Goal: Task Accomplishment & Management: Complete application form

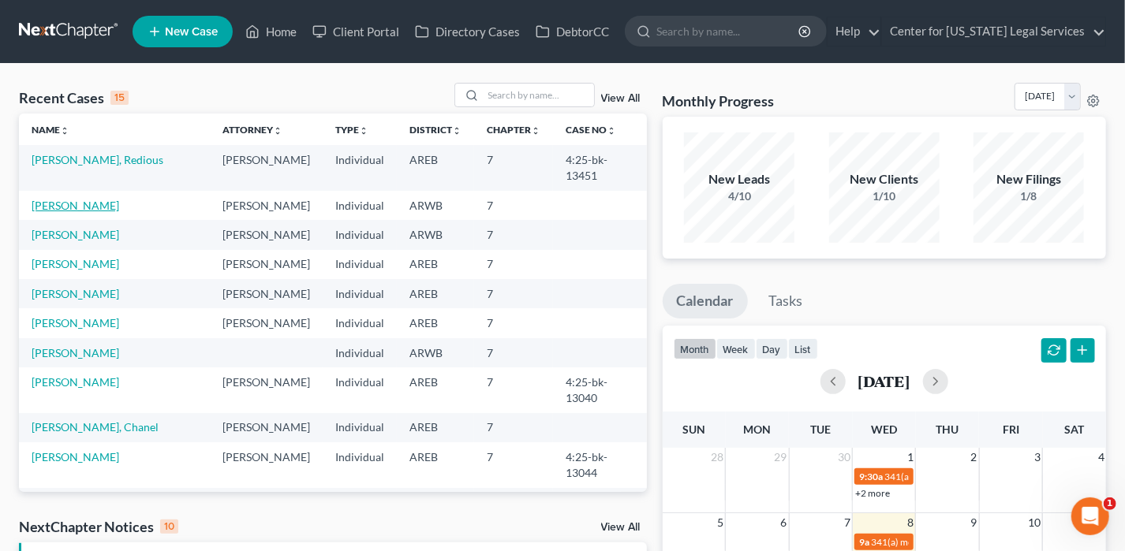
click at [88, 199] on link "[PERSON_NAME]" at bounding box center [76, 205] width 88 height 13
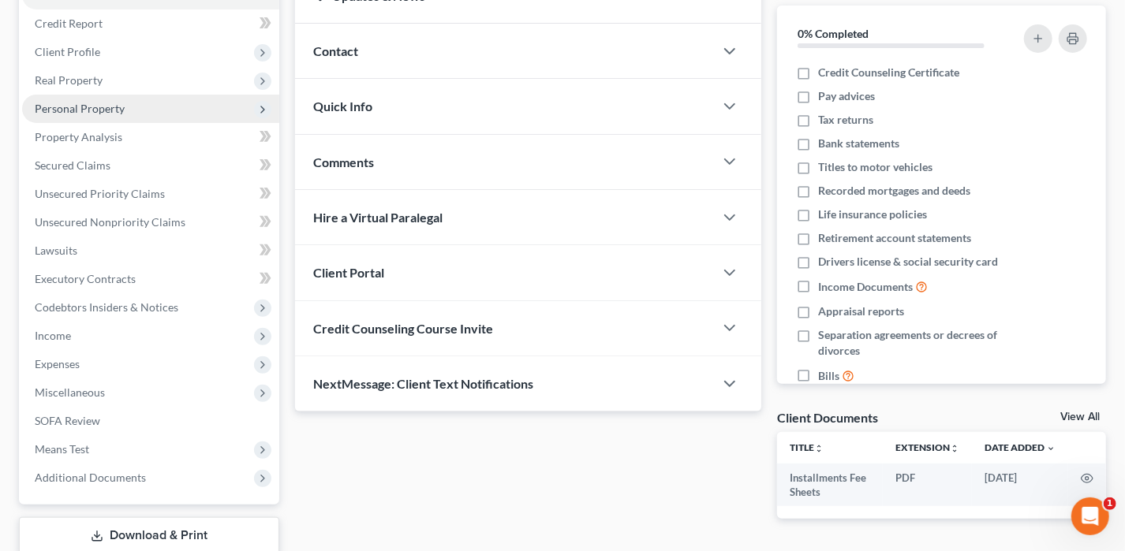
scroll to position [284, 0]
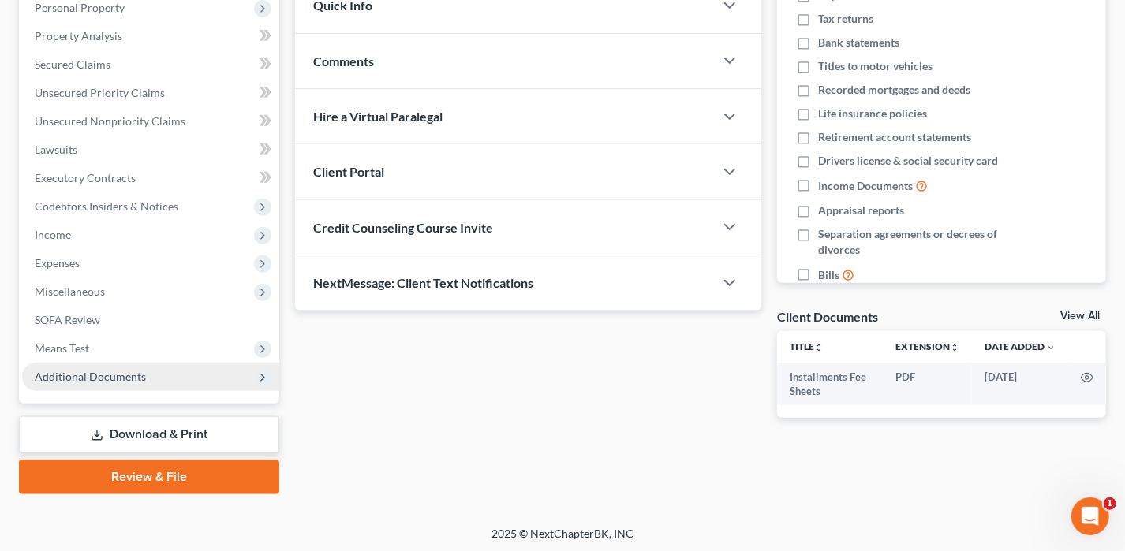
click at [103, 380] on span "Additional Documents" at bounding box center [90, 376] width 111 height 13
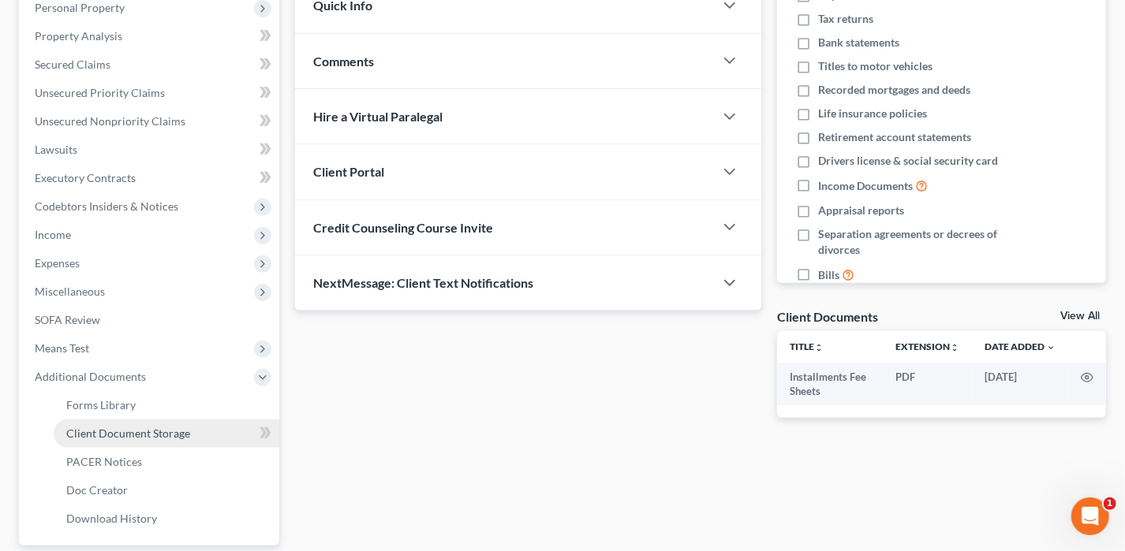
click at [121, 440] on link "Client Document Storage" at bounding box center [167, 434] width 226 height 28
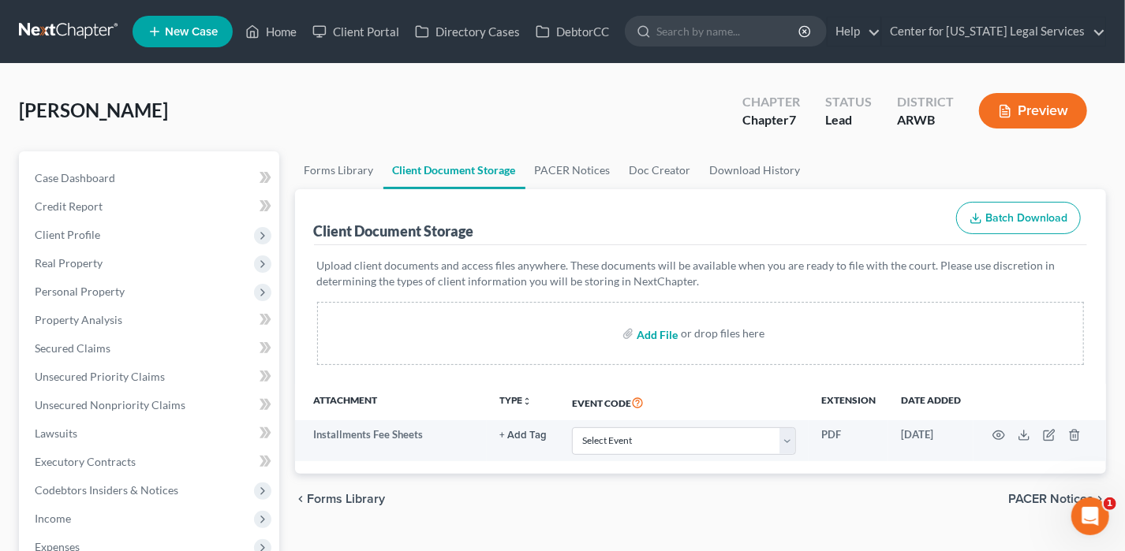
click at [660, 334] on input "file" at bounding box center [655, 333] width 38 height 28
type input "C:\fakepath\BakerCC.pdf"
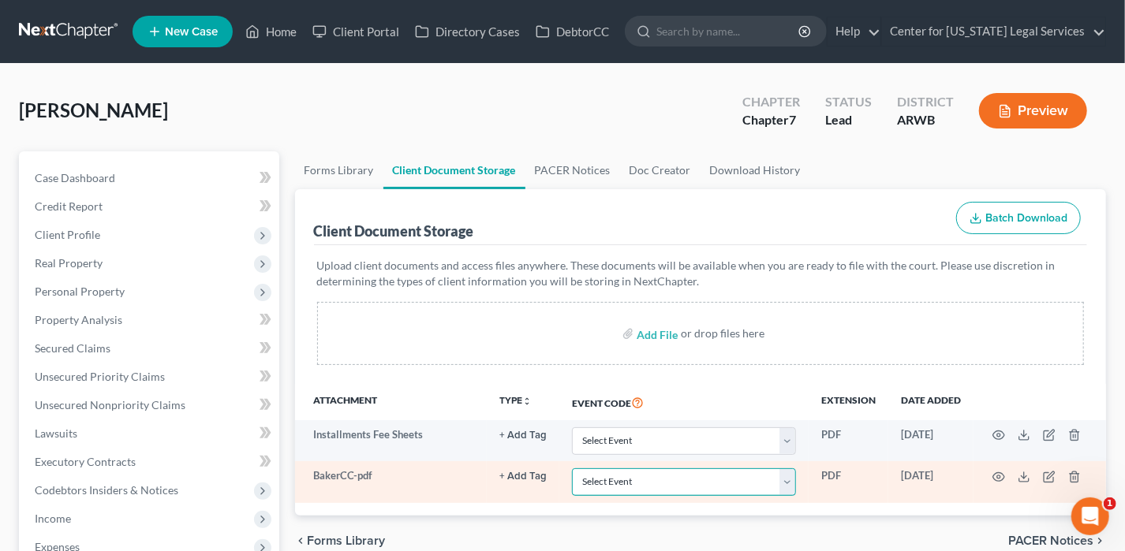
click at [594, 484] on select "Select Event Certificate of Credit Counseling - Debtor Certificate of Credit Co…" at bounding box center [684, 482] width 224 height 28
select select "0"
click at [572, 468] on select "Select Event Certificate of Credit Counseling - Debtor Certificate of Credit Co…" at bounding box center [684, 482] width 224 height 28
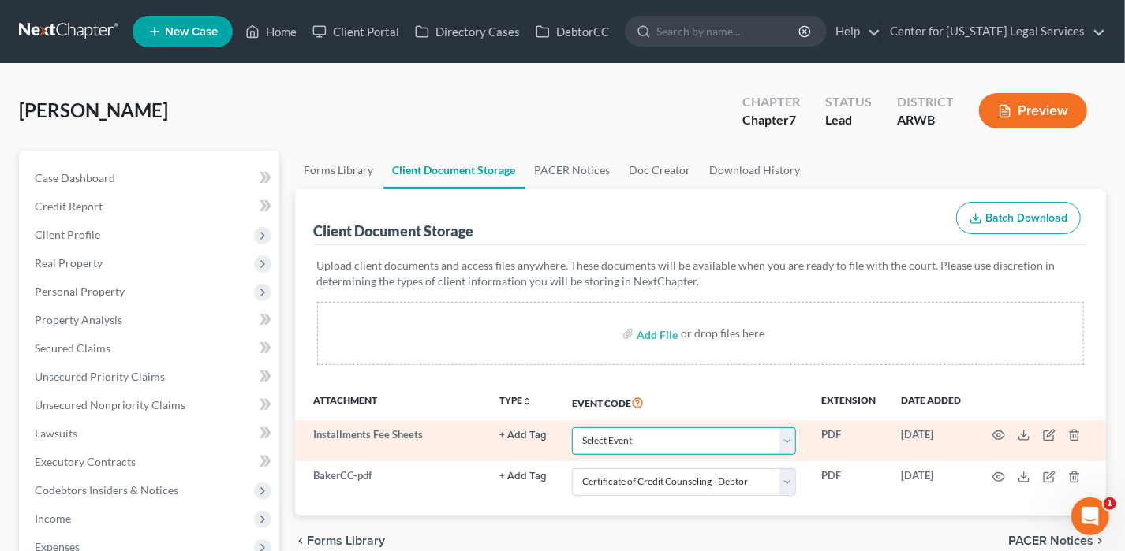
click at [649, 437] on select "Select Event Certificate of Credit Counseling - Debtor Certificate of Credit Co…" at bounding box center [684, 441] width 224 height 28
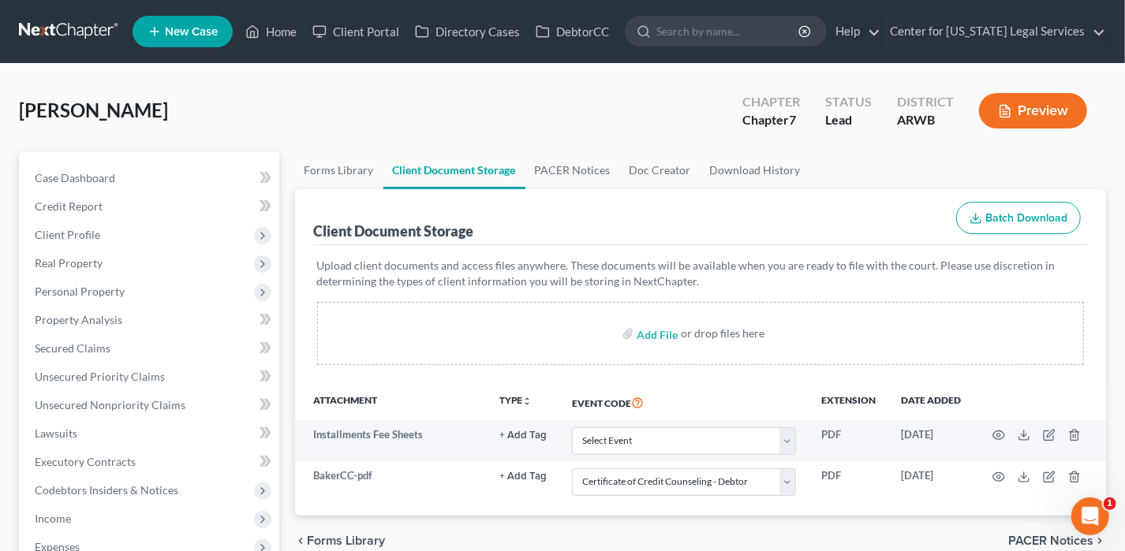
click at [664, 386] on th "Event Code" at bounding box center [683, 402] width 249 height 36
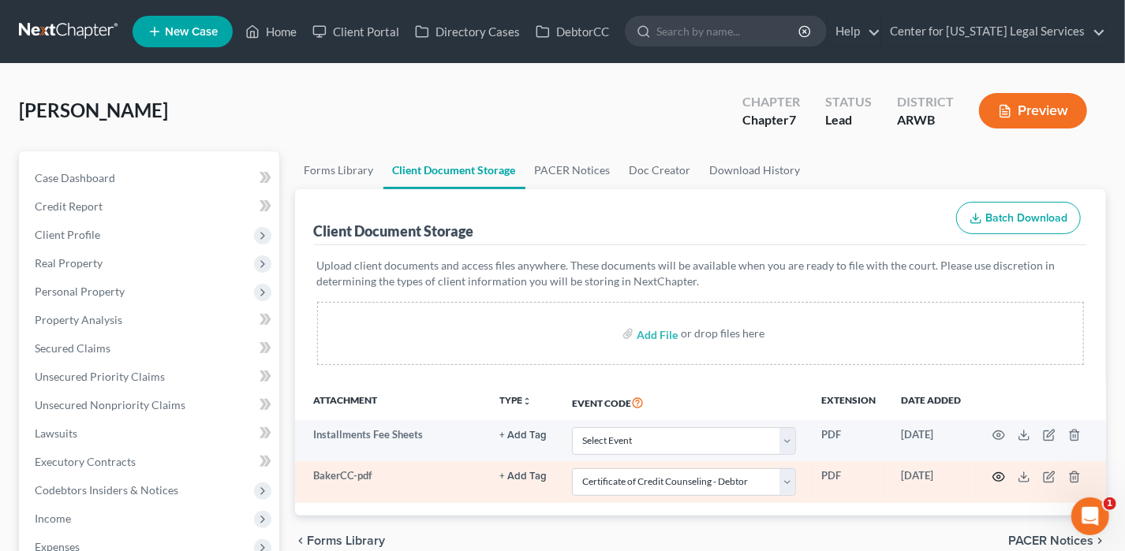
click at [1002, 475] on icon "button" at bounding box center [998, 477] width 13 height 13
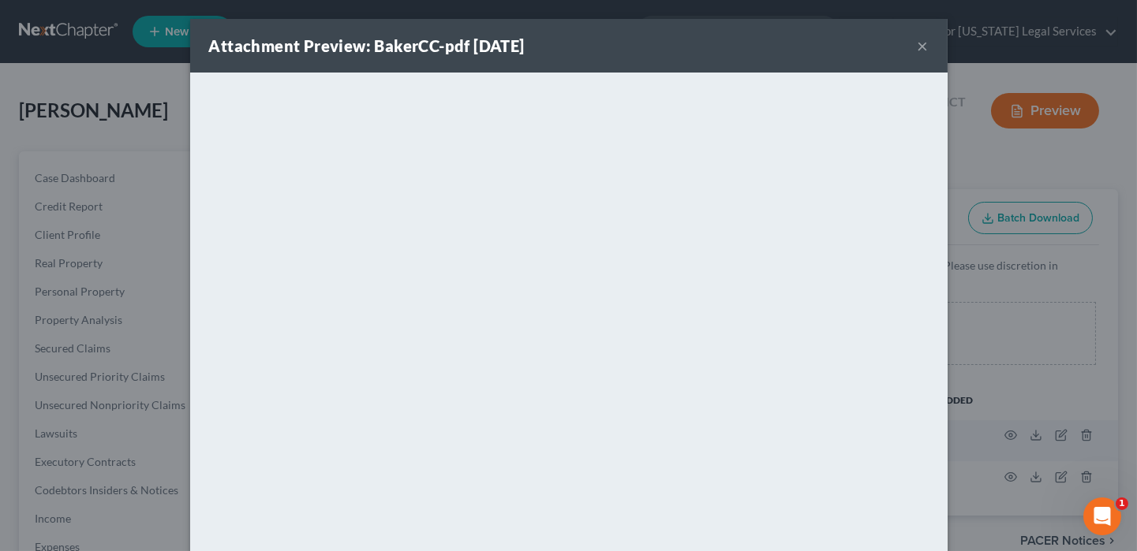
click at [917, 40] on button "×" at bounding box center [922, 45] width 11 height 19
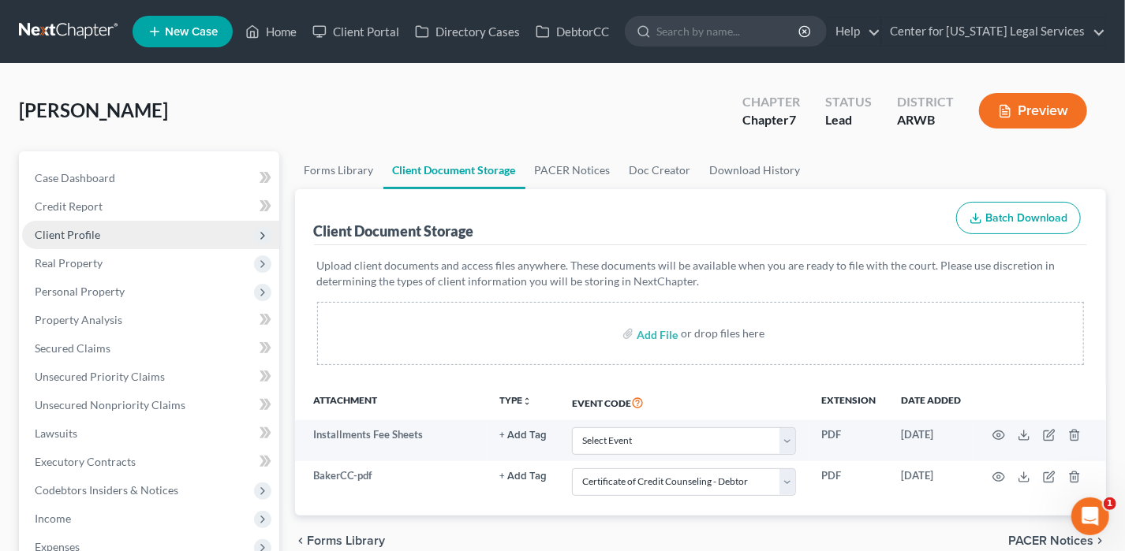
click at [70, 228] on span "Client Profile" at bounding box center [67, 234] width 65 height 13
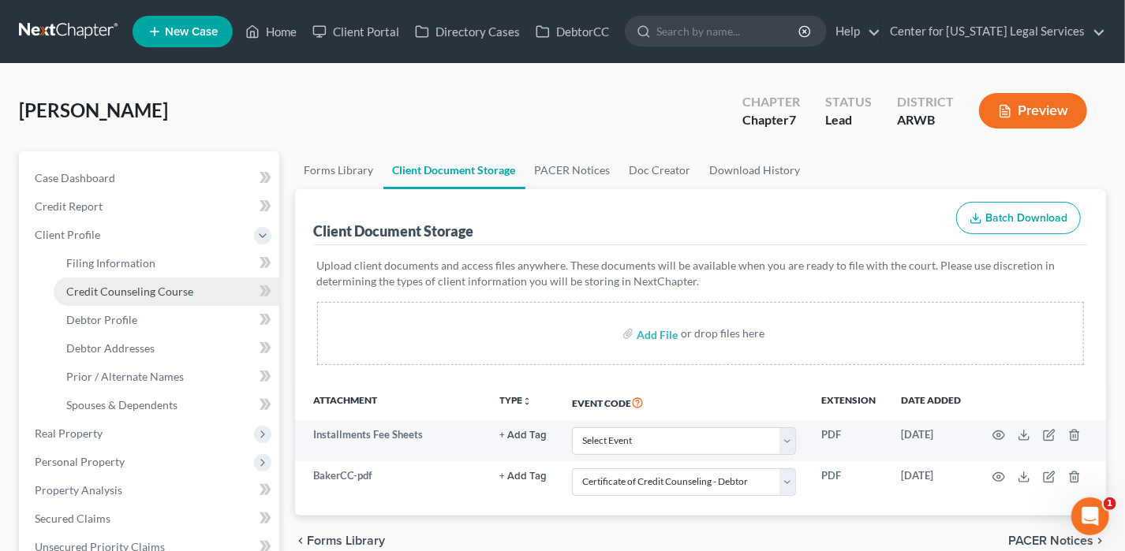
click at [109, 282] on link "Credit Counseling Course" at bounding box center [167, 292] width 226 height 28
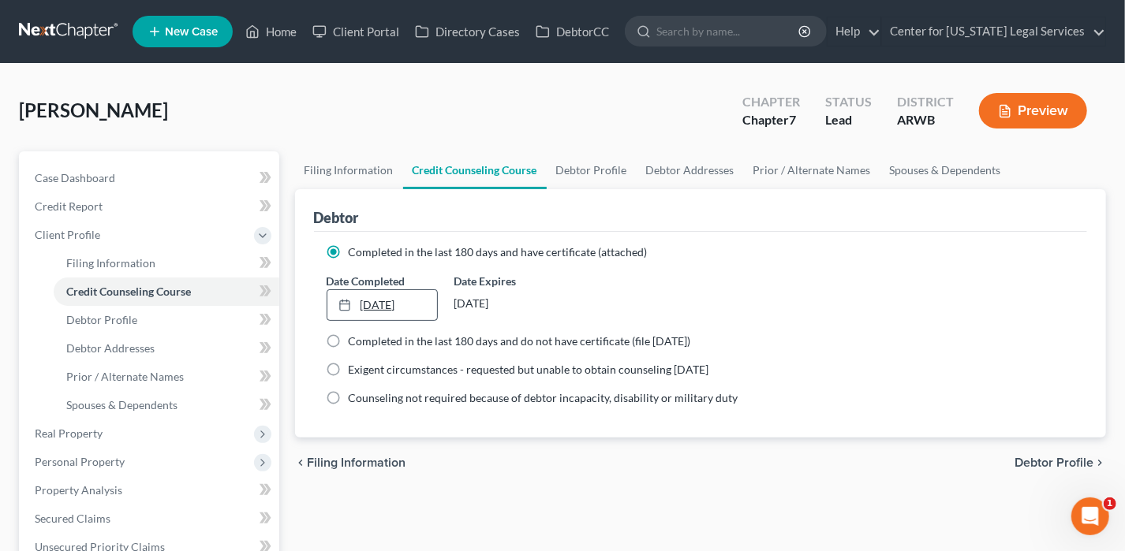
click at [390, 303] on link "[DATE]" at bounding box center [382, 305] width 110 height 30
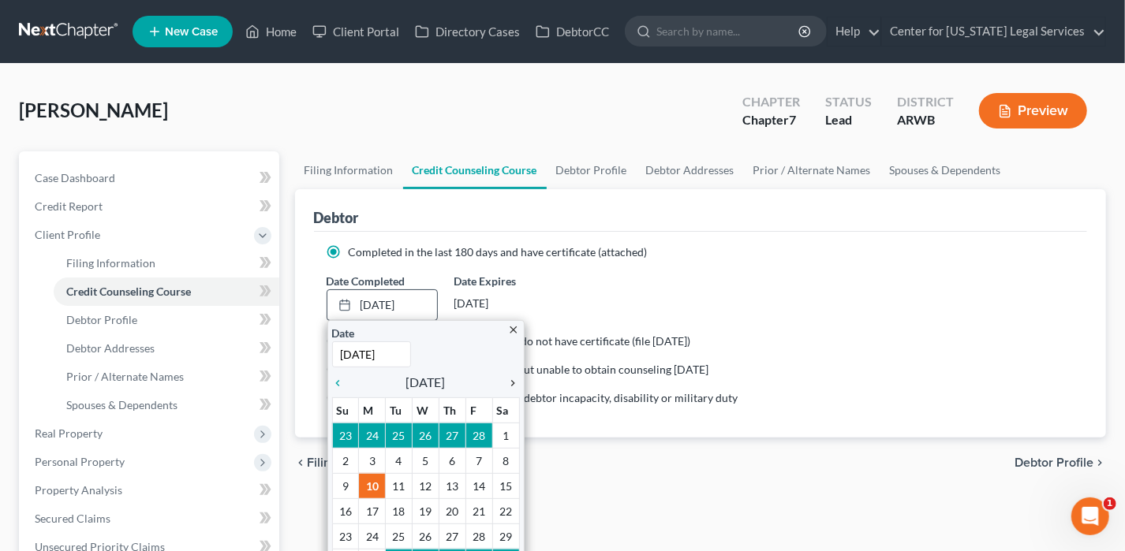
click at [511, 383] on icon "chevron_right" at bounding box center [509, 383] width 21 height 13
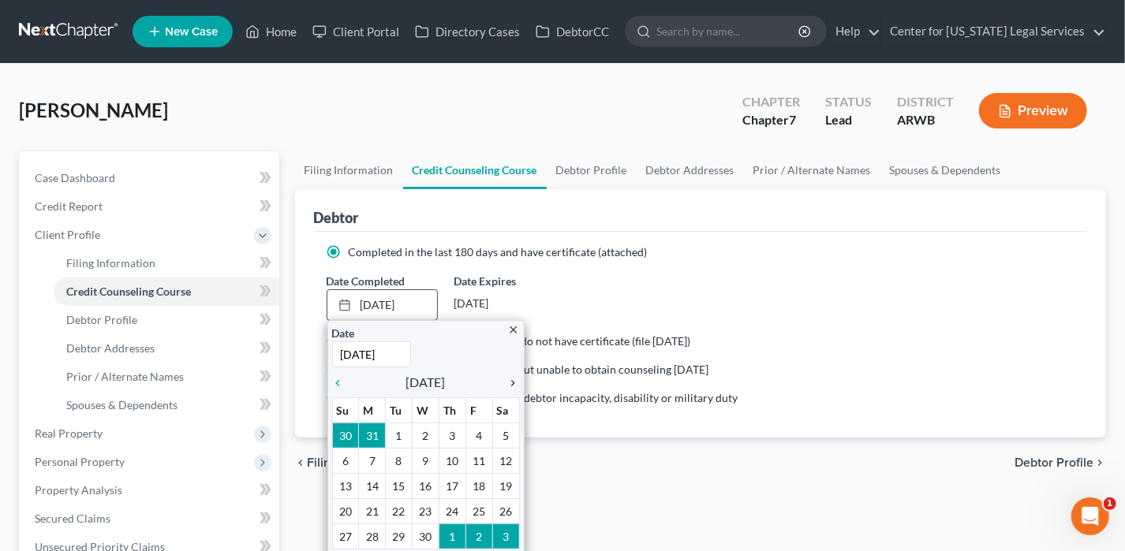
click at [511, 383] on icon "chevron_right" at bounding box center [509, 383] width 21 height 13
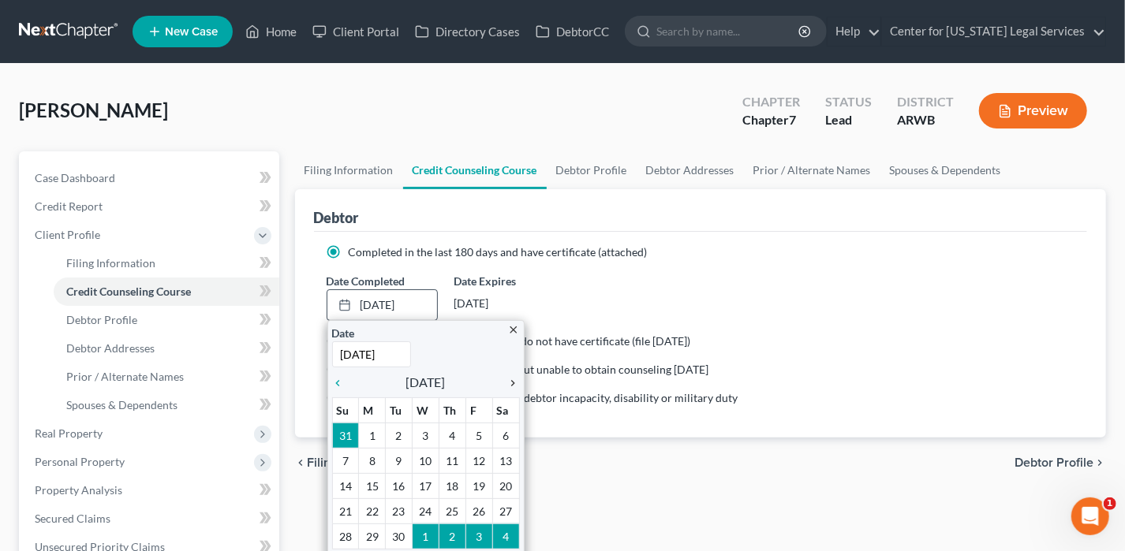
click at [511, 383] on icon "chevron_right" at bounding box center [509, 383] width 21 height 13
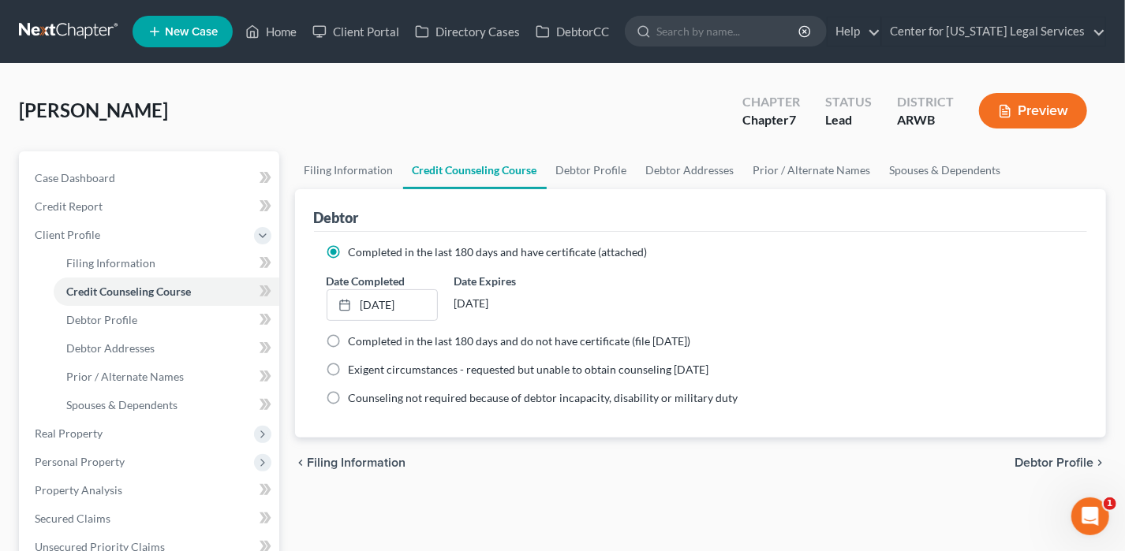
click at [1033, 457] on span "Debtor Profile" at bounding box center [1053, 463] width 79 height 13
select select "0"
select select "2"
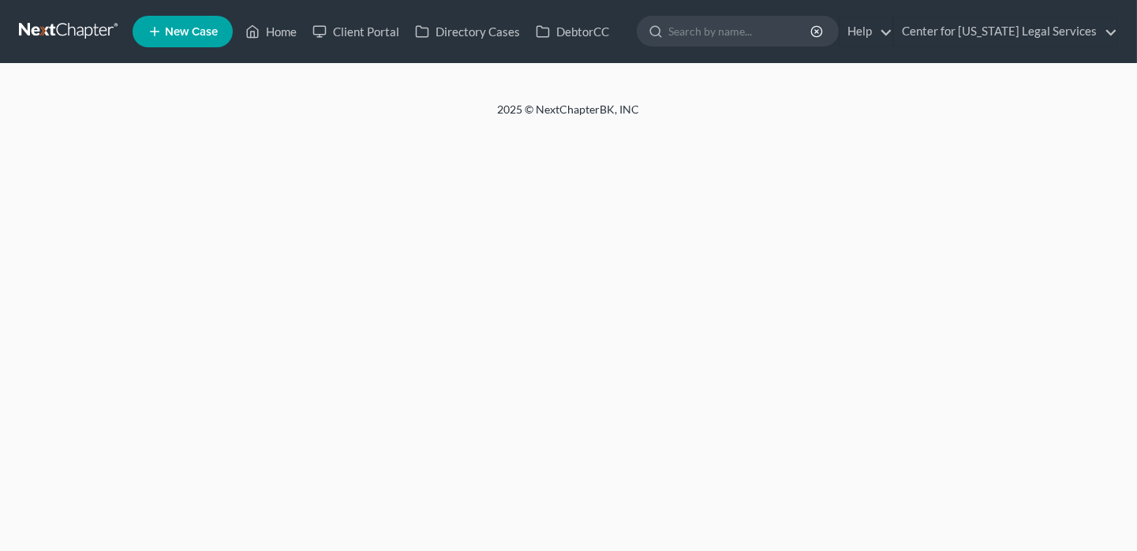
select select "0"
select select "2"
